Goal: Task Accomplishment & Management: Use online tool/utility

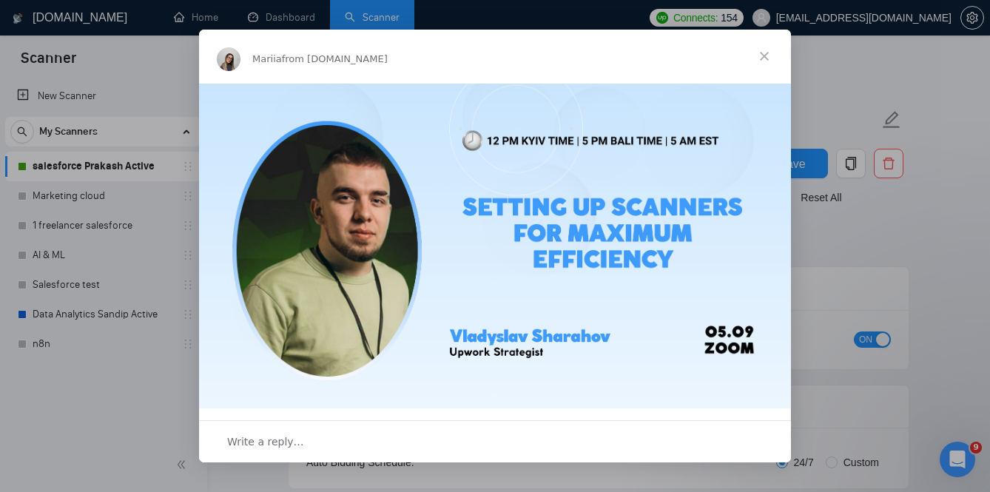
click at [772, 55] on span "Close" at bounding box center [764, 56] width 53 height 53
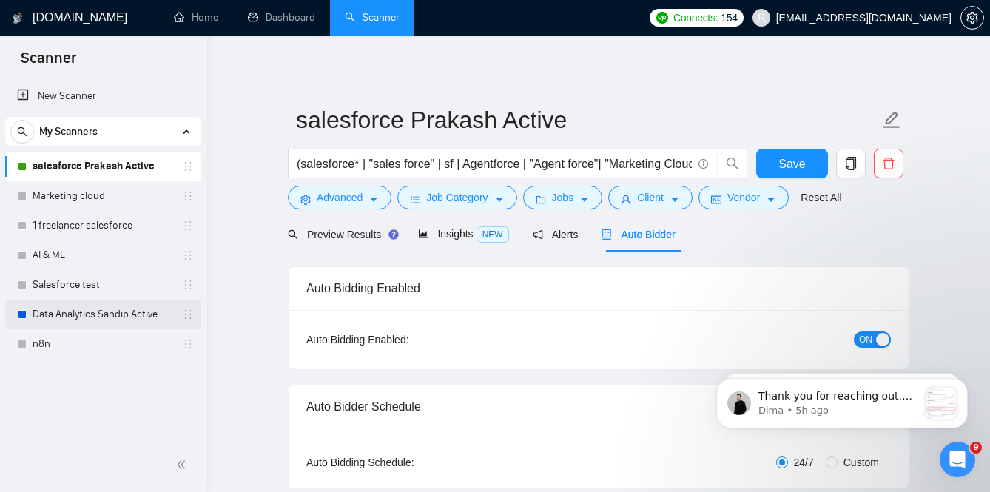
click at [154, 311] on link "Data Analytics Sandip Active" at bounding box center [103, 315] width 141 height 30
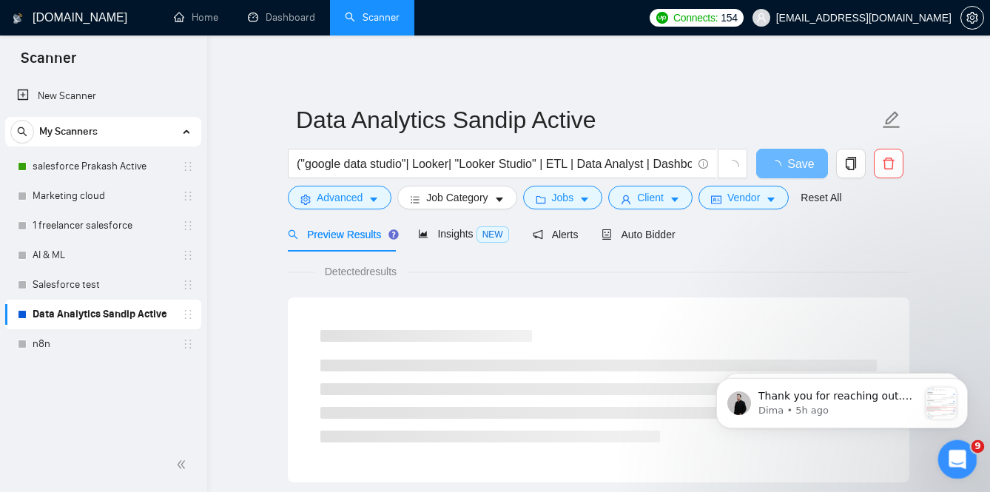
click at [959, 449] on icon "Open Intercom Messenger" at bounding box center [955, 457] width 24 height 24
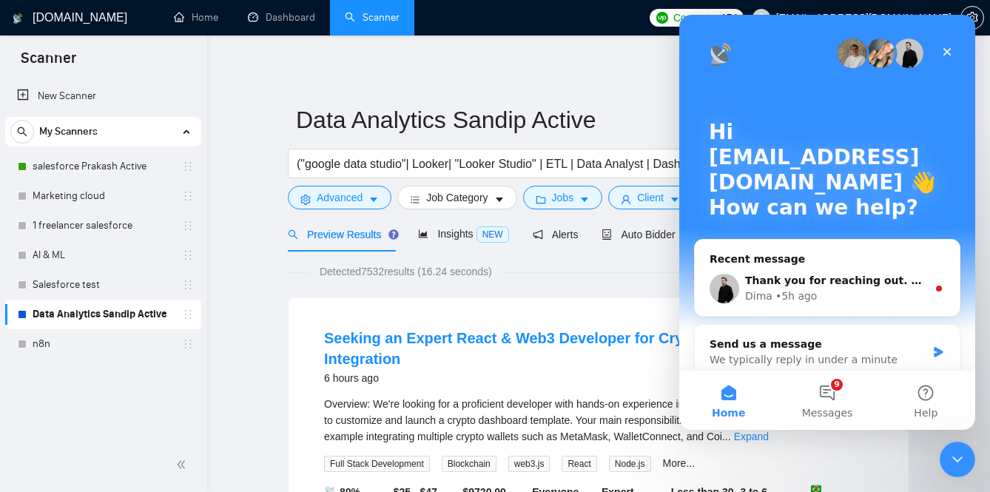
click at [502, 388] on div "Seeking an Expert React & Web3 Developer for Crypto Dashboard & Wallet Integrat…" at bounding box center [598, 360] width 549 height 64
click at [946, 52] on icon "Close" at bounding box center [947, 52] width 8 height 8
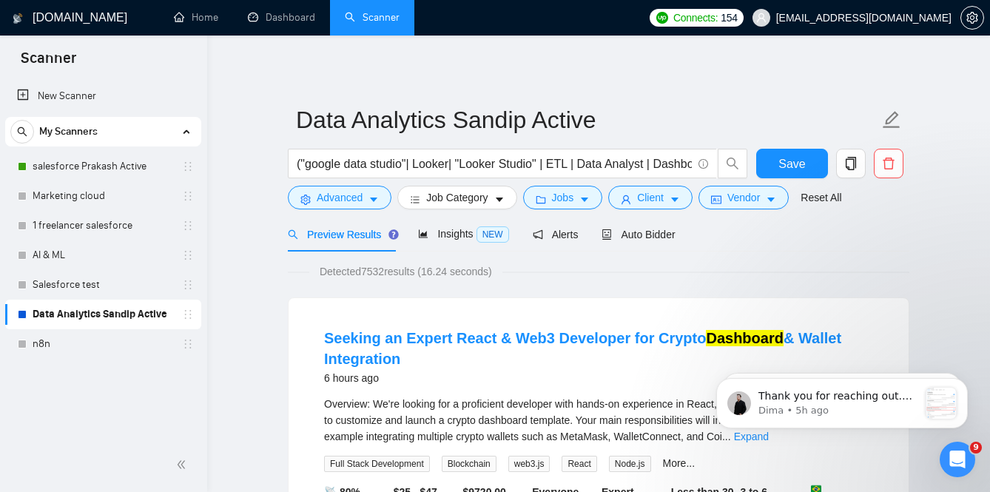
click at [596, 397] on div "Overview: We're looking for a proficient developer with hands-on experience in …" at bounding box center [598, 420] width 549 height 49
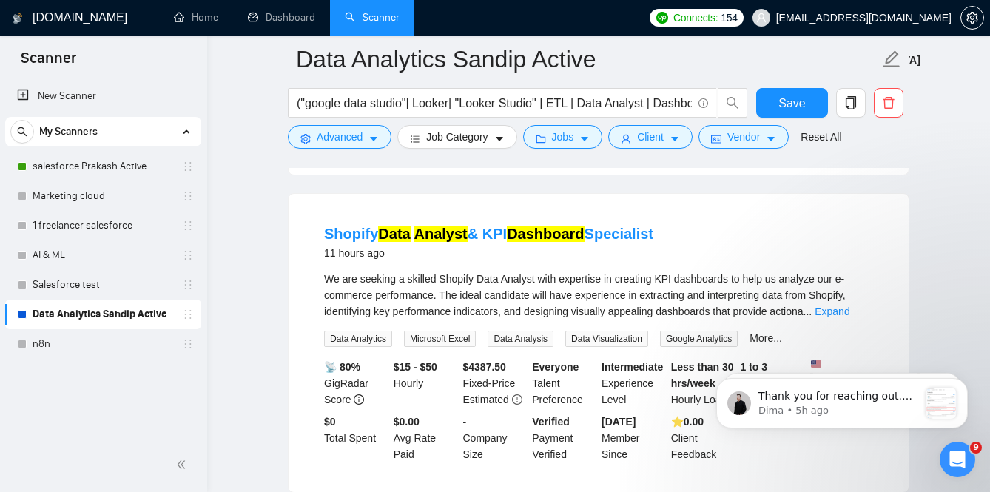
scroll to position [1088, 0]
drag, startPoint x: 442, startPoint y: 300, endPoint x: 544, endPoint y: 301, distance: 102.8
click at [544, 301] on span "We are seeking a skilled Shopify Data Analyst with expertise in creating KPI da…" at bounding box center [585, 296] width 522 height 44
copy span "Shopify Data Analyst"
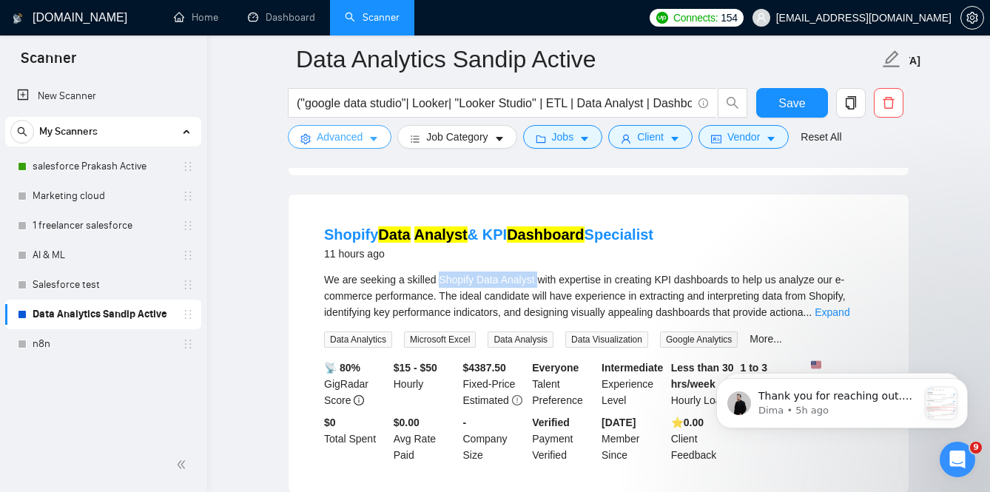
click at [357, 144] on span "Advanced" at bounding box center [340, 137] width 46 height 16
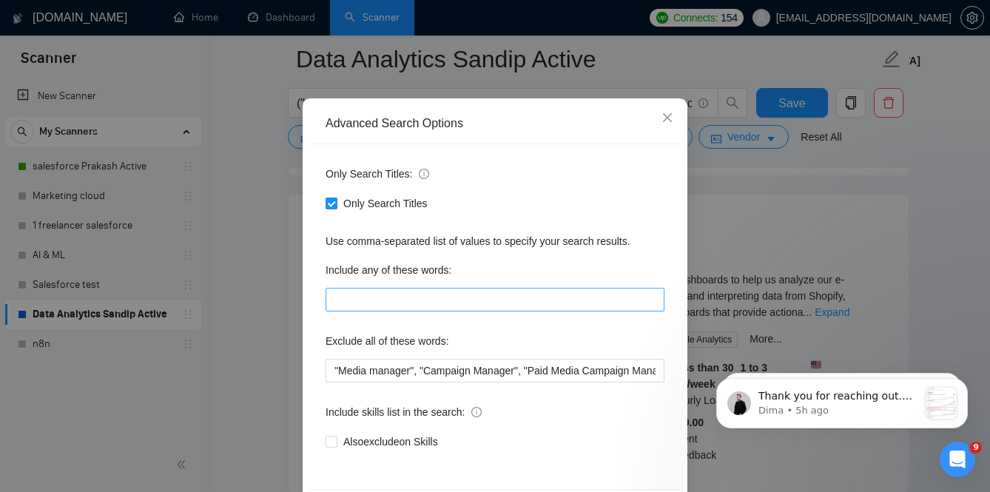
scroll to position [81, 0]
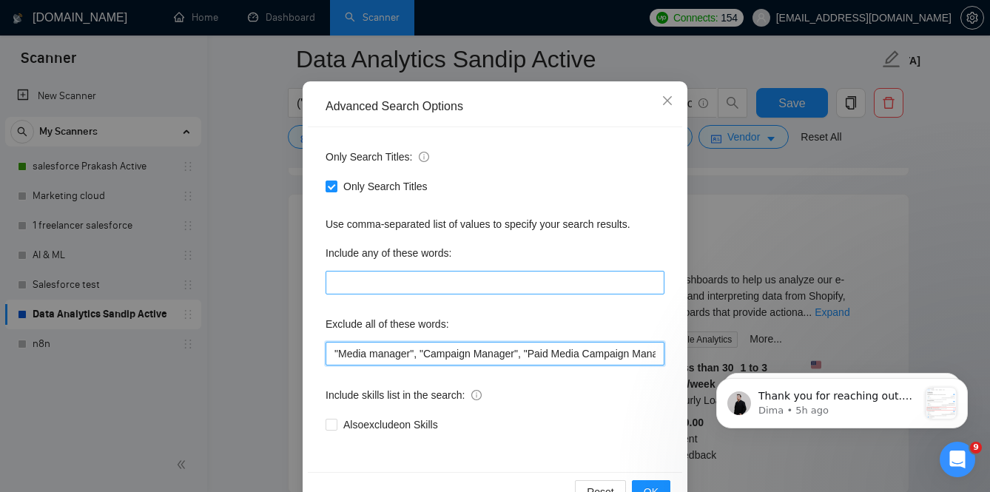
click at [500, 354] on input ""Media manager", "Campaign Manager", "Paid Media Campaign Manager", "Virtual As…" at bounding box center [495, 354] width 339 height 24
paste input "Shopify Data Analyst"
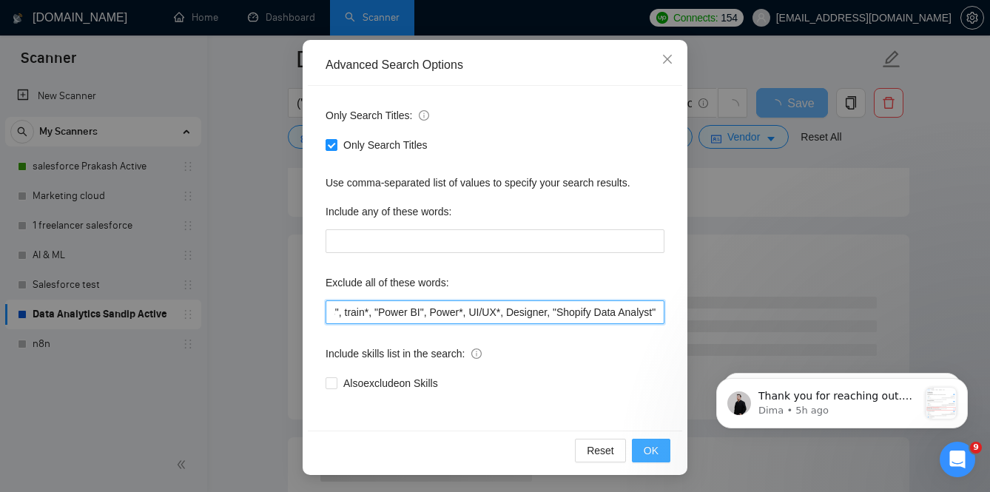
type input ""Media manager", "Campaign Manager", "Paid Media Campaign Manager", "Virtual As…"
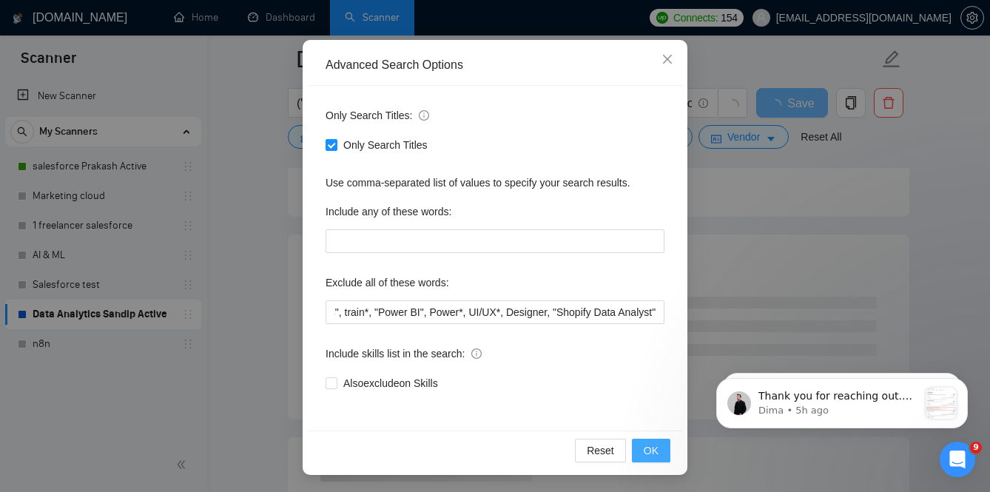
click at [643, 451] on button "OK" at bounding box center [651, 451] width 38 height 24
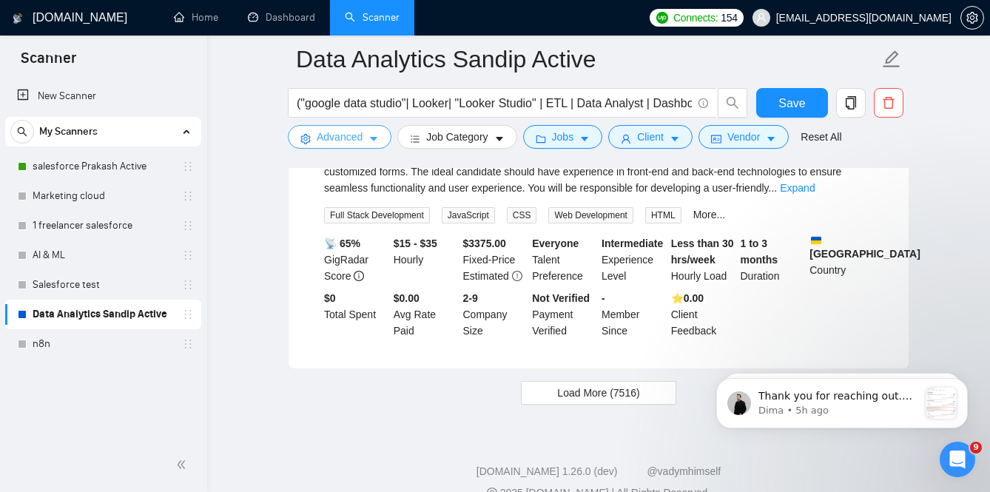
scroll to position [3154, 0]
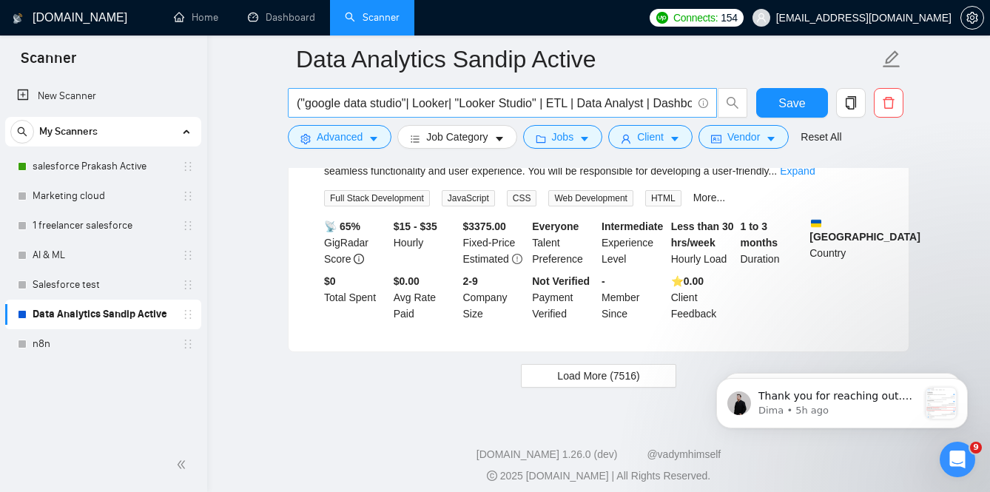
click at [383, 104] on input "("google data studio"| Looker| "Looker Studio" | ETL | Data Analyst | Dashboard)" at bounding box center [494, 103] width 395 height 18
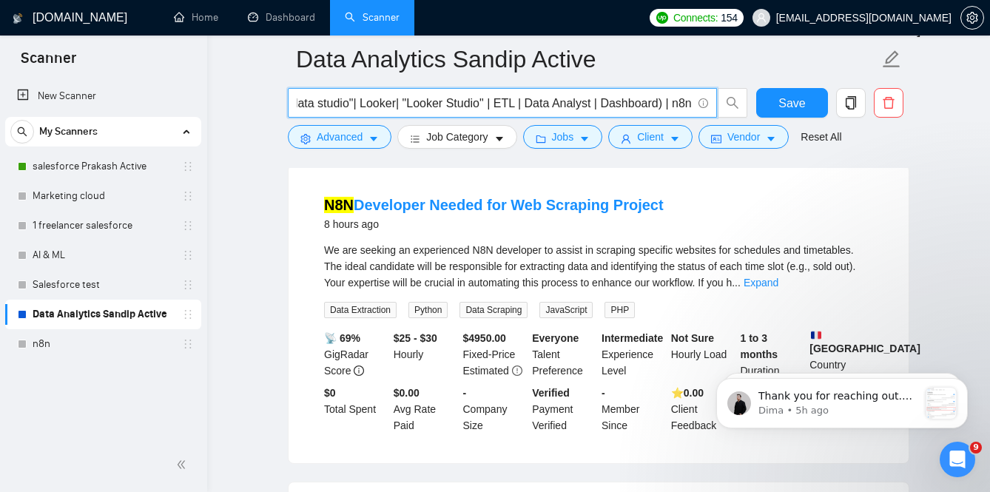
scroll to position [482, 0]
type input "("google data studio"| Looker| "Looker Studio" | ETL | Data Analyst | Dashboard)"
click at [860, 215] on div "N8N Developer Needed for Web Scraping Project 8 hours ago" at bounding box center [598, 214] width 549 height 38
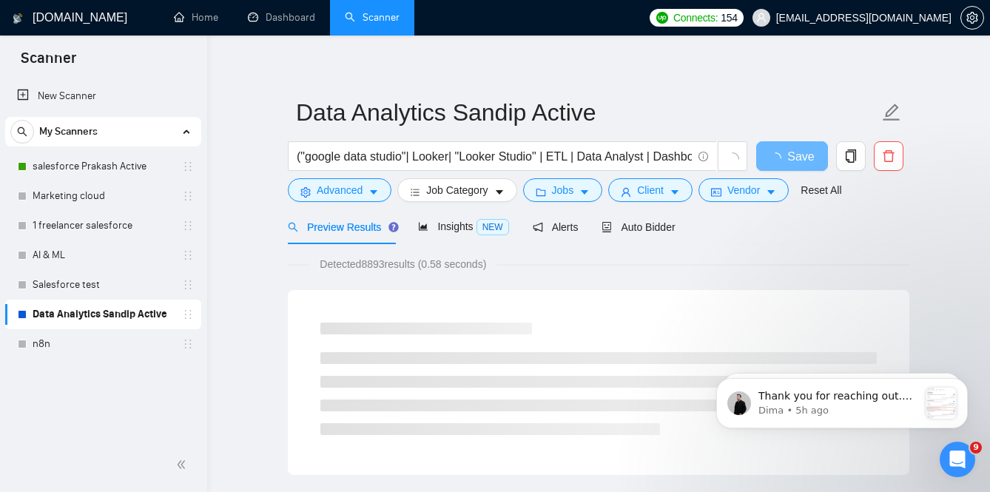
scroll to position [0, 0]
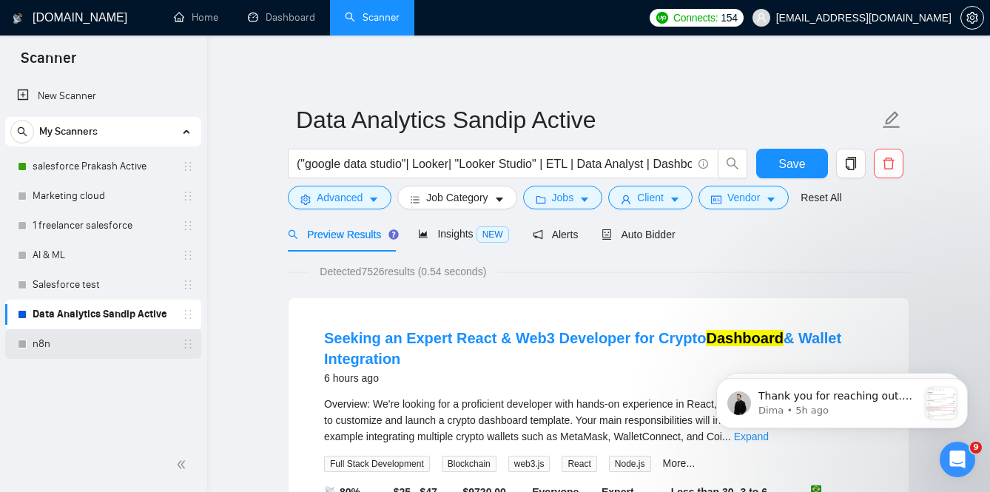
click at [70, 346] on link "n8n" at bounding box center [103, 344] width 141 height 30
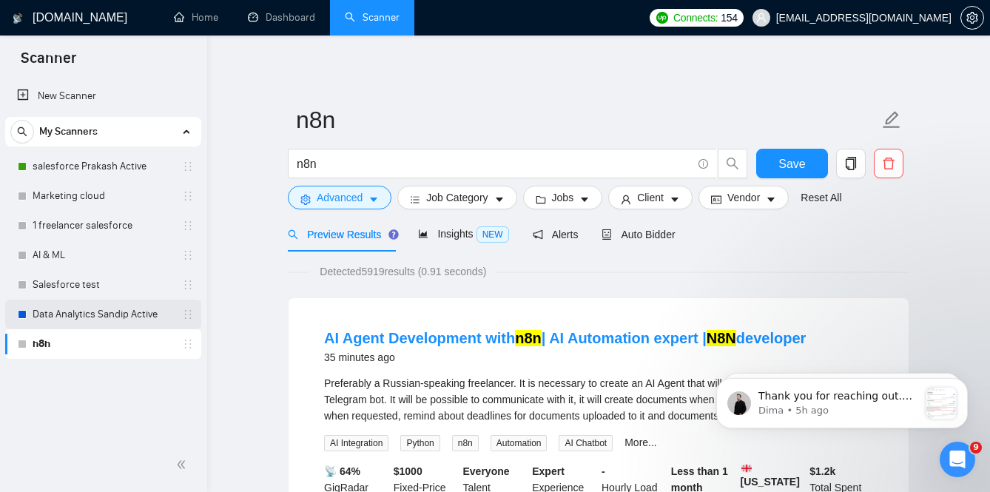
click at [68, 322] on link "Data Analytics Sandip Active" at bounding box center [103, 315] width 141 height 30
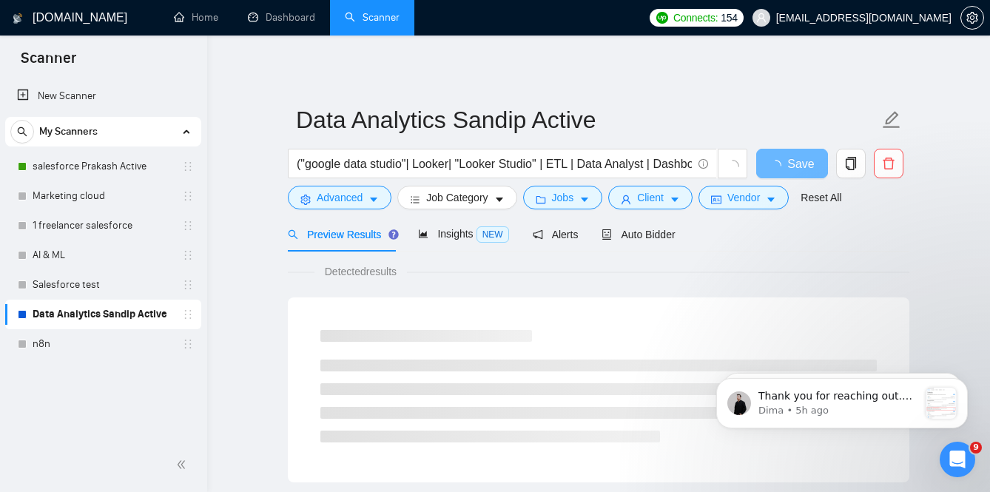
scroll to position [38, 0]
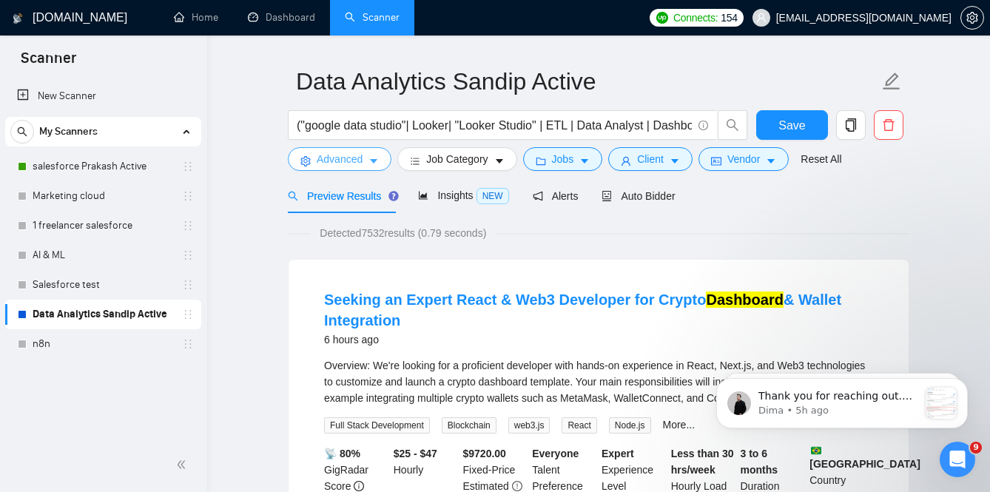
click at [366, 162] on button "Advanced" at bounding box center [340, 159] width 104 height 24
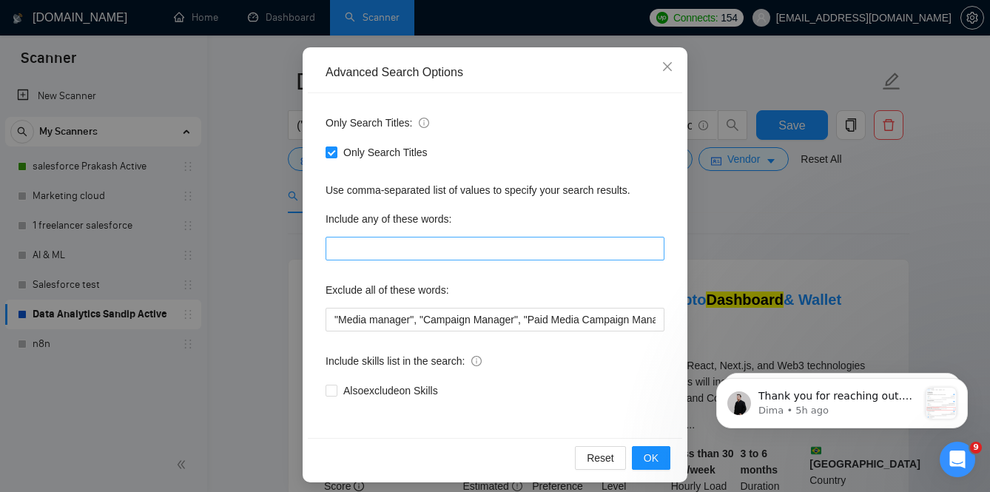
scroll to position [124, 0]
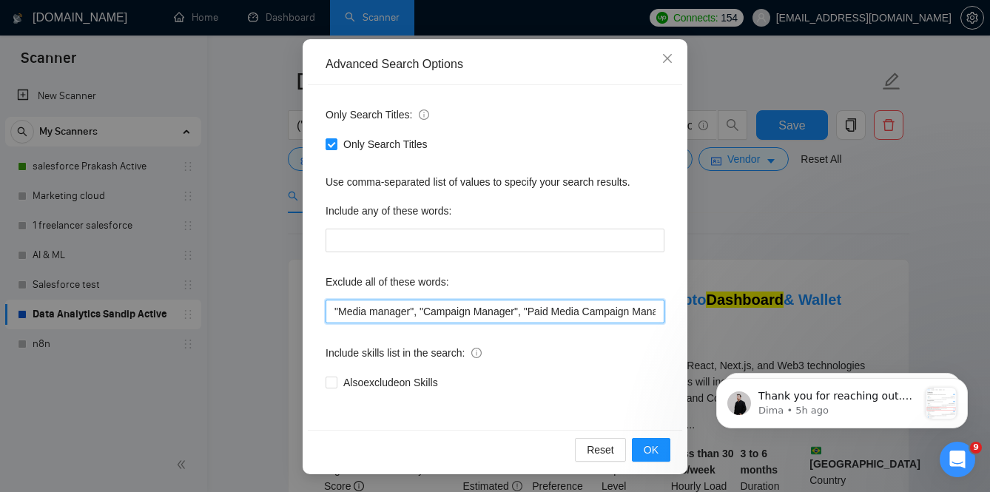
click at [473, 320] on input ""Media manager", "Campaign Manager", "Paid Media Campaign Manager", "Virtual As…" at bounding box center [495, 312] width 339 height 24
click at [607, 312] on input ""Media manager", "Campaign Manager", "Paid Media Campaign Manager", "Virtual As…" at bounding box center [495, 312] width 339 height 24
paste input "Shopify Data Analyst"
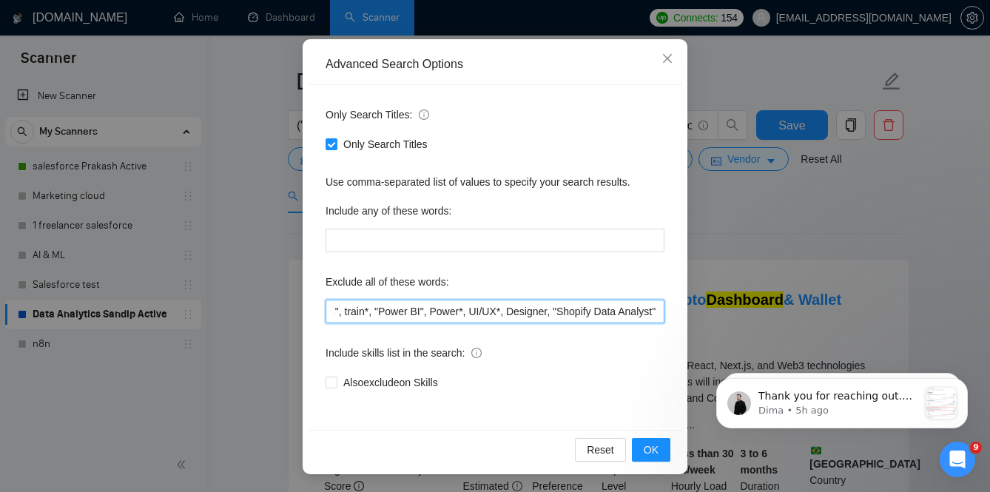
scroll to position [0, 792]
type input ""Media manager", "Campaign Manager", "Paid Media Campaign Manager", "Virtual As…"
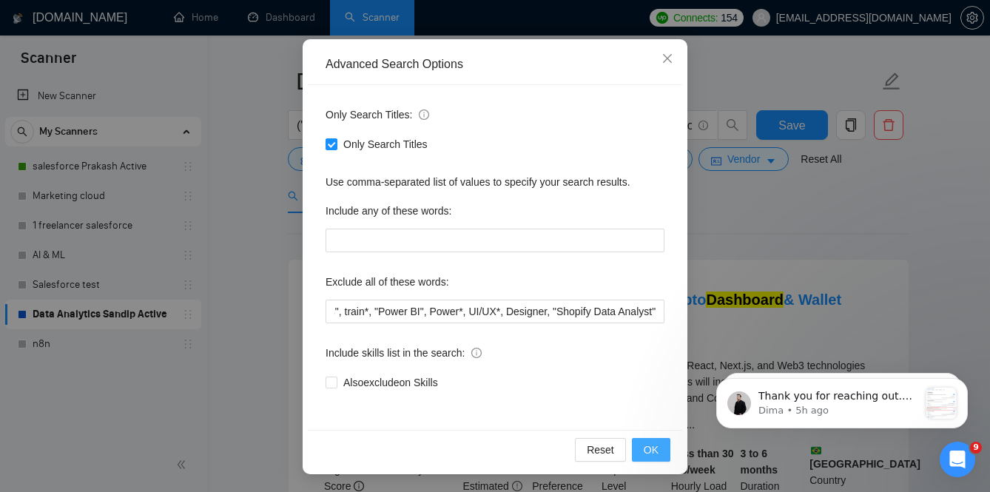
click at [658, 438] on button "OK" at bounding box center [651, 450] width 38 height 24
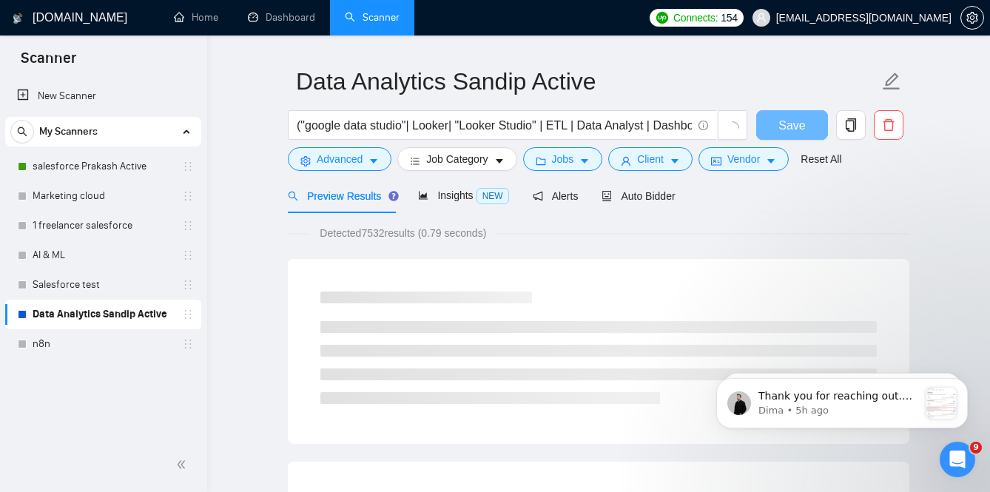
scroll to position [50, 0]
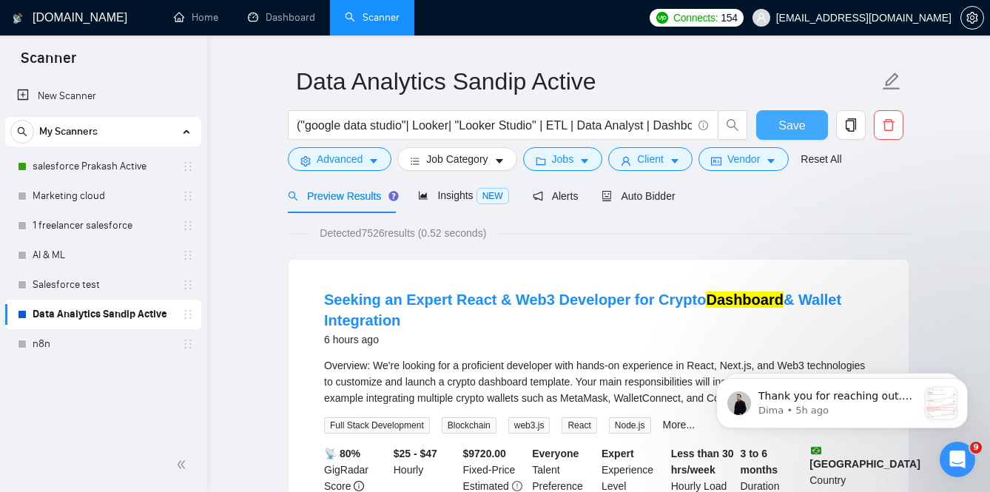
click at [787, 121] on span "Save" at bounding box center [791, 125] width 27 height 18
click at [655, 197] on span "Auto Bidder" at bounding box center [637, 196] width 73 height 12
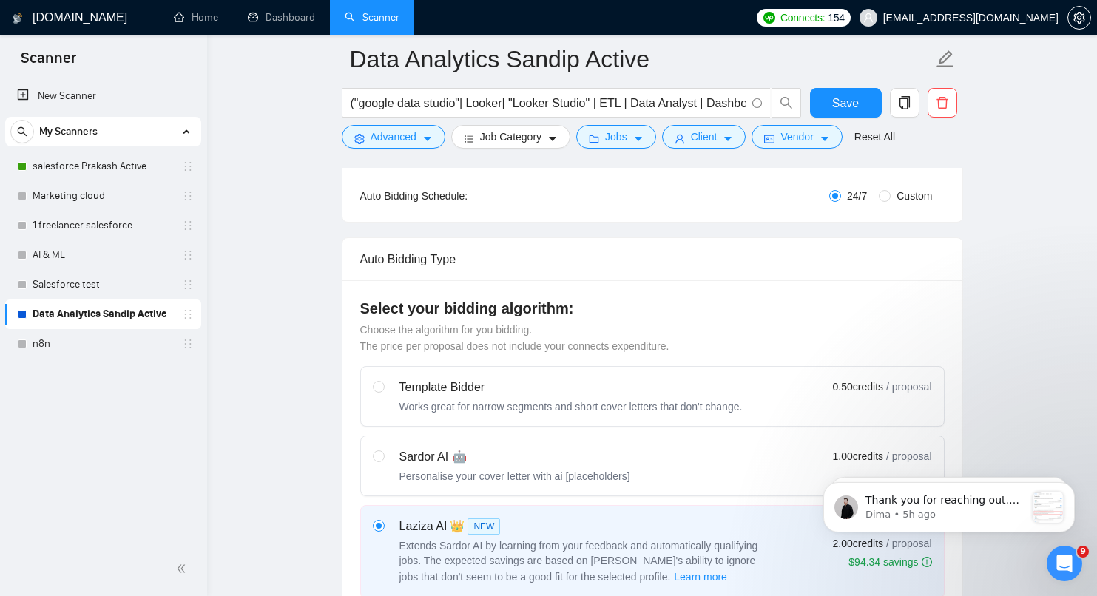
scroll to position [279, 0]
